Goal: Information Seeking & Learning: Learn about a topic

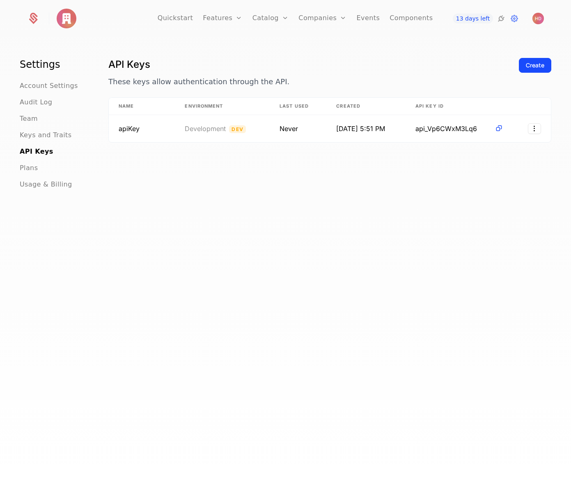
click at [67, 21] on img at bounding box center [67, 19] width 20 height 20
click at [33, 20] on icon at bounding box center [34, 17] width 8 height 8
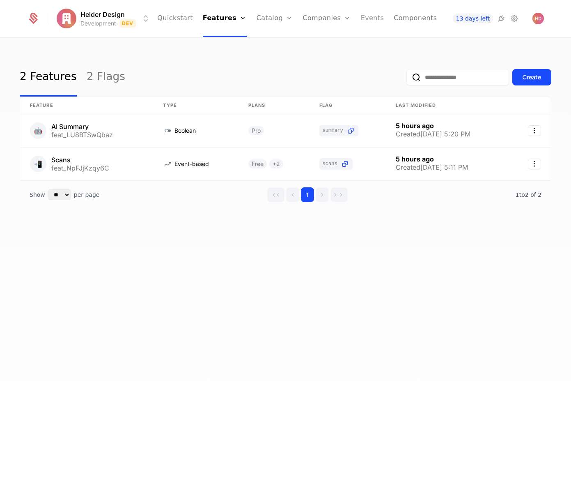
click at [361, 16] on link "Events" at bounding box center [372, 18] width 23 height 37
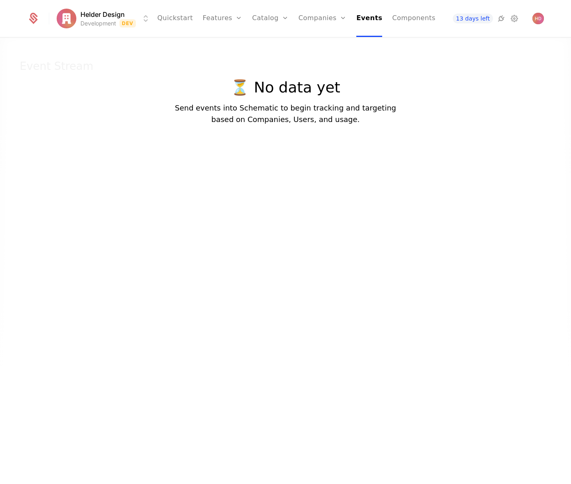
click at [165, 257] on div at bounding box center [285, 275] width 571 height 484
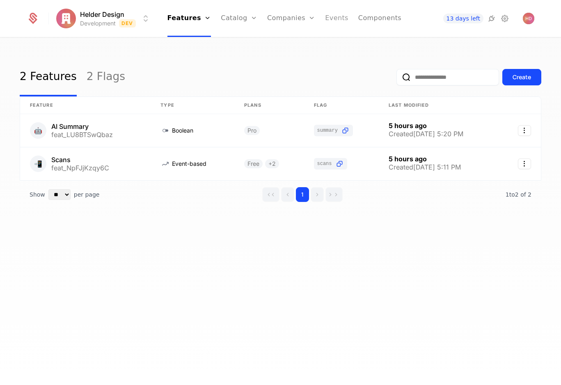
click at [329, 17] on link "Events" at bounding box center [336, 18] width 23 height 37
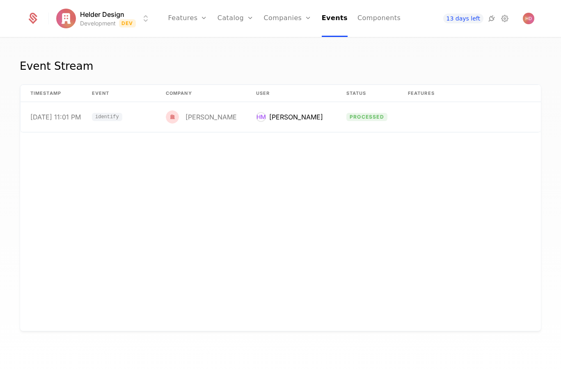
click at [250, 220] on div "timestamp Event Company User Status Features Properties [DATE] 11:01 PM identif…" at bounding box center [280, 208] width 521 height 246
click at [142, 120] on td "identify" at bounding box center [119, 117] width 74 height 30
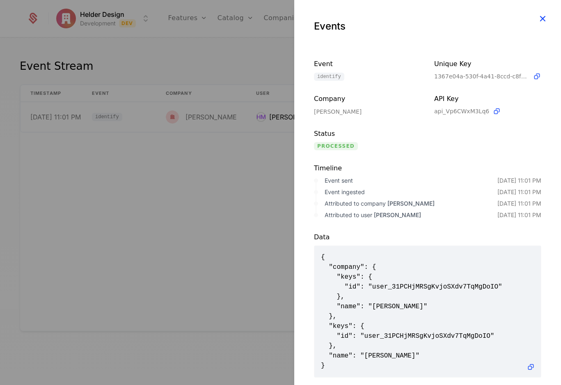
click at [543, 19] on icon "button" at bounding box center [542, 18] width 11 height 11
